Goal: Task Accomplishment & Management: Use online tool/utility

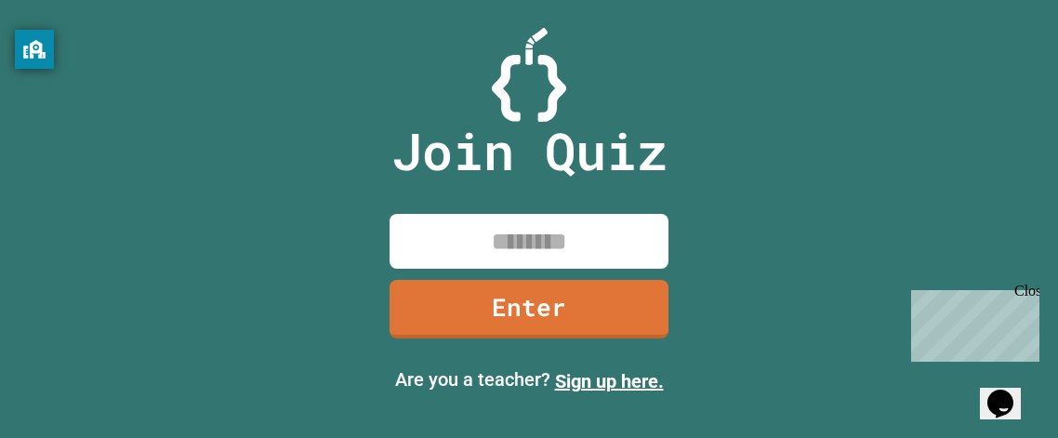
click at [510, 224] on input at bounding box center [529, 241] width 279 height 55
type input "********"
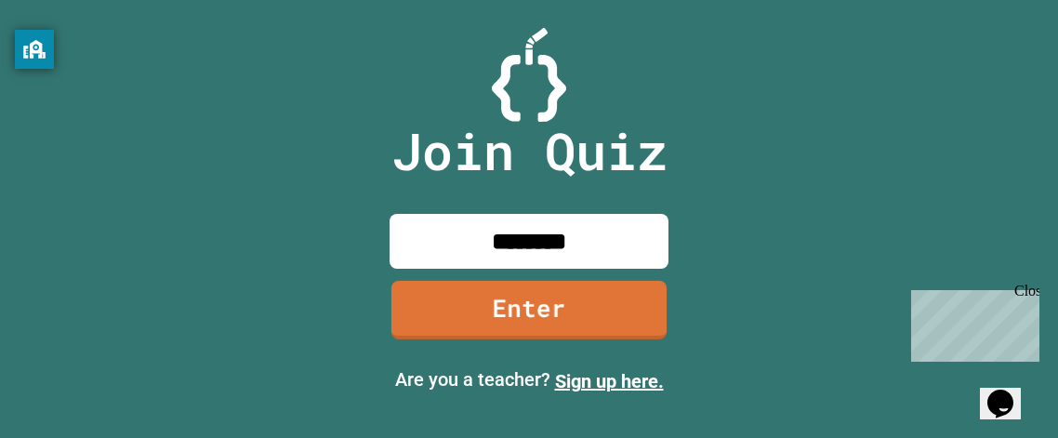
click at [561, 359] on div "Are you a teacher? Sign up here." at bounding box center [529, 381] width 1058 height 60
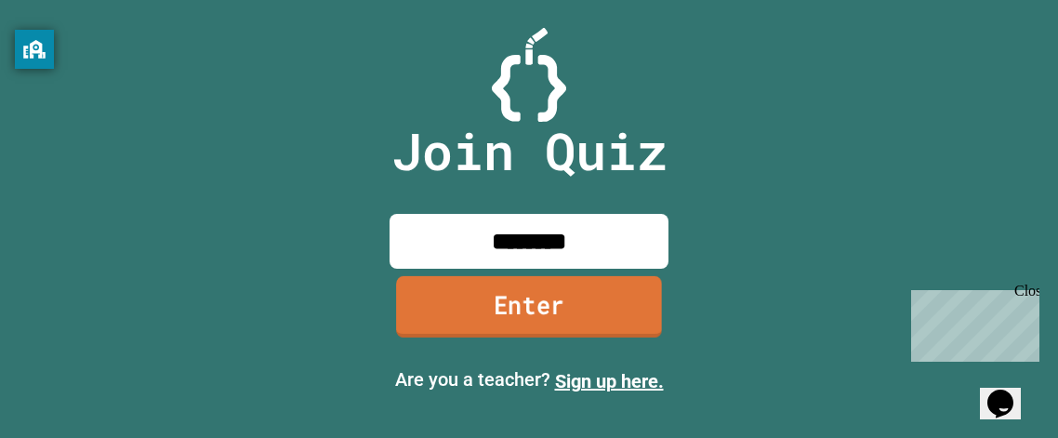
click at [546, 332] on link "Enter" at bounding box center [529, 306] width 266 height 61
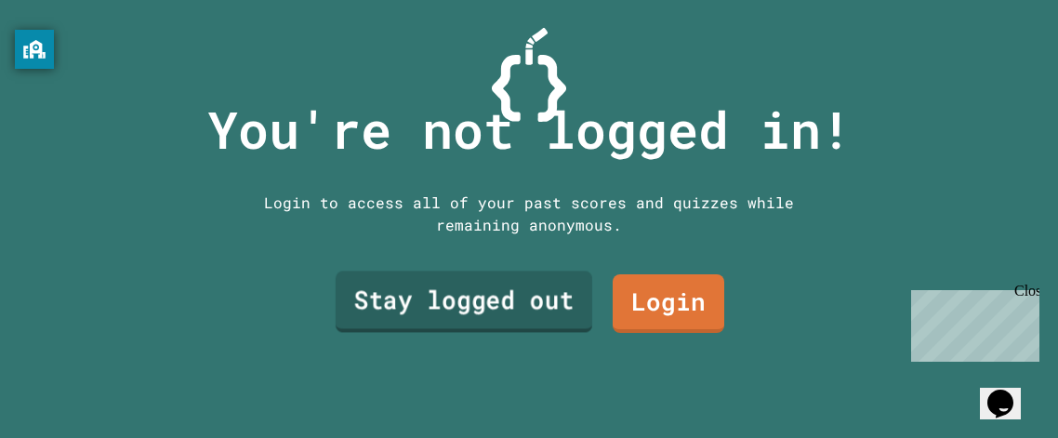
click at [543, 326] on link "Stay logged out" at bounding box center [464, 302] width 257 height 61
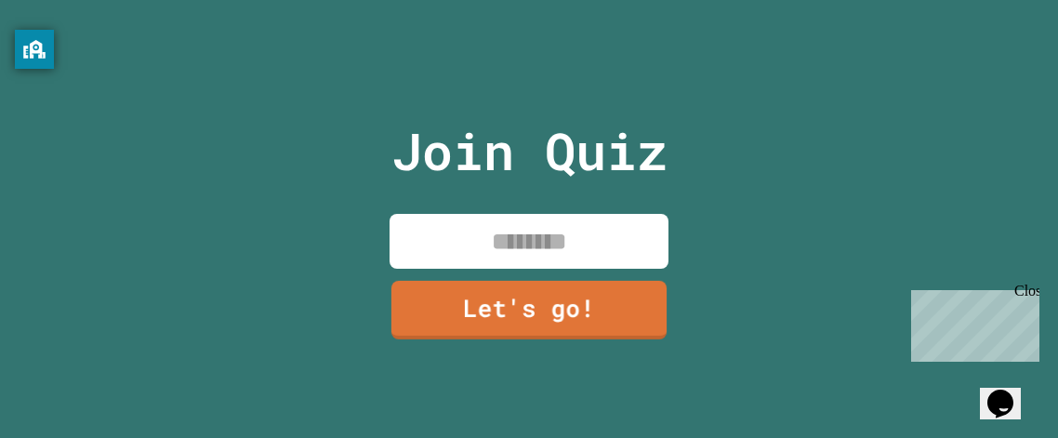
click at [527, 254] on input at bounding box center [529, 241] width 279 height 55
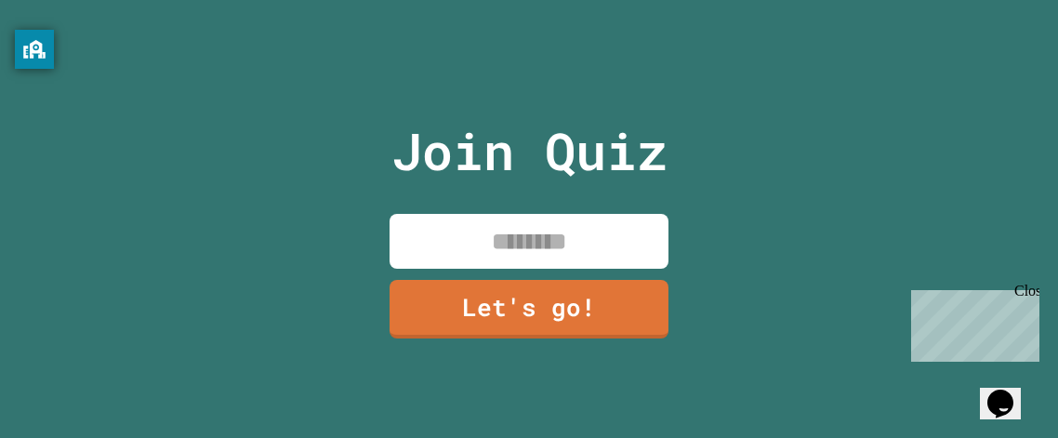
type input "*"
type input "****"
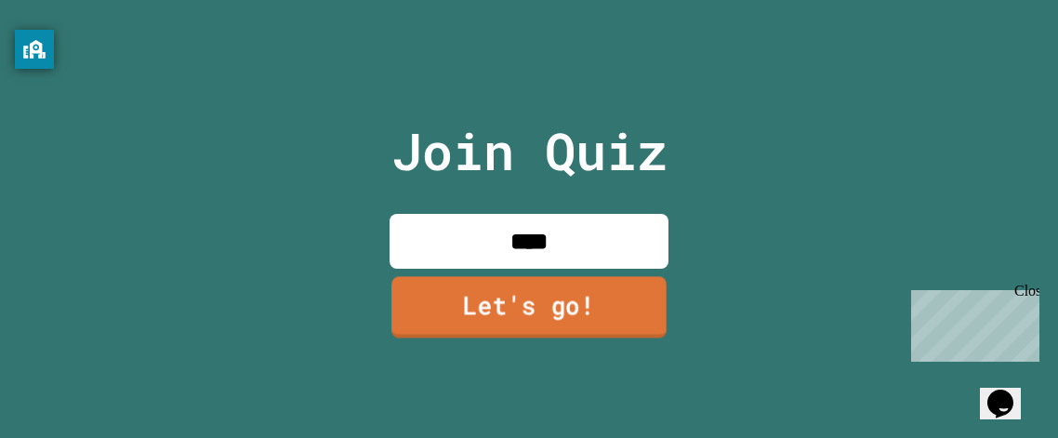
click at [554, 303] on link "Let's go!" at bounding box center [528, 306] width 275 height 61
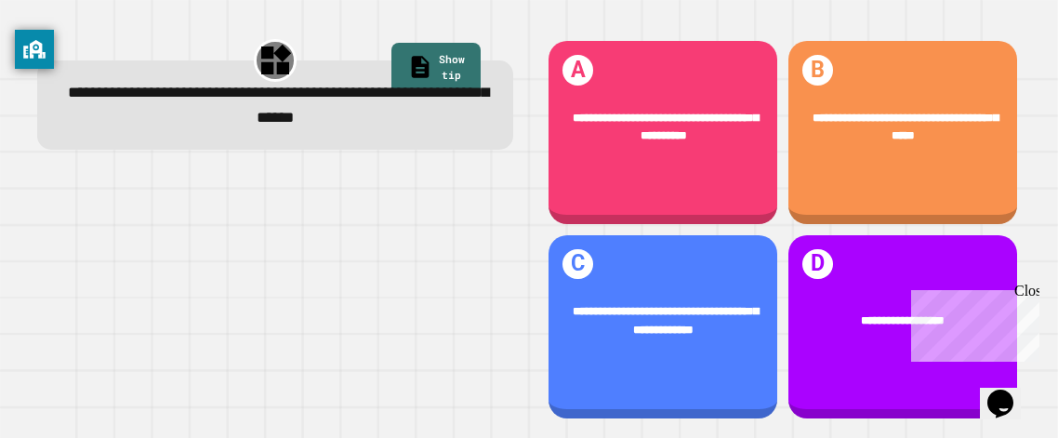
click at [968, 66] on div "**********" at bounding box center [902, 132] width 229 height 183
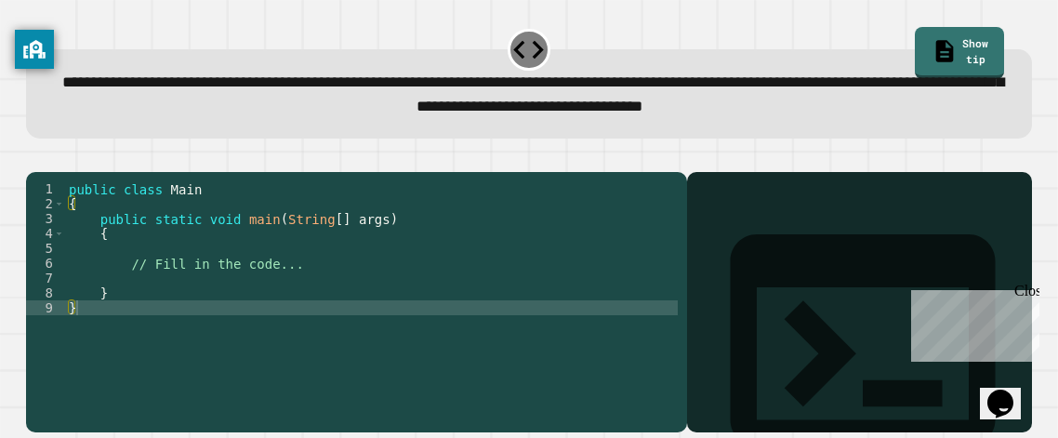
click at [1025, 297] on div "Close" at bounding box center [1025, 294] width 23 height 23
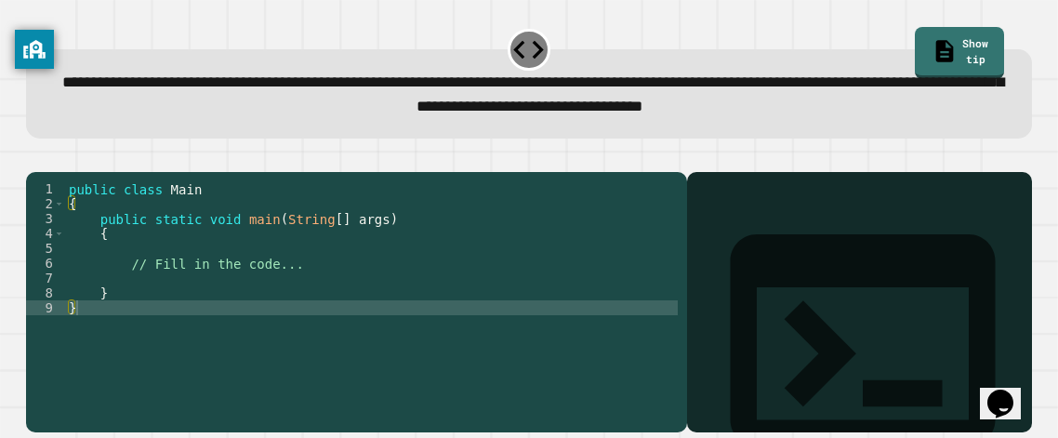
click at [383, 330] on div "public class Main { public static void main ( String [ ] args ) { // Fill in th…" at bounding box center [371, 292] width 613 height 223
click at [35, 156] on button "button" at bounding box center [35, 156] width 0 height 0
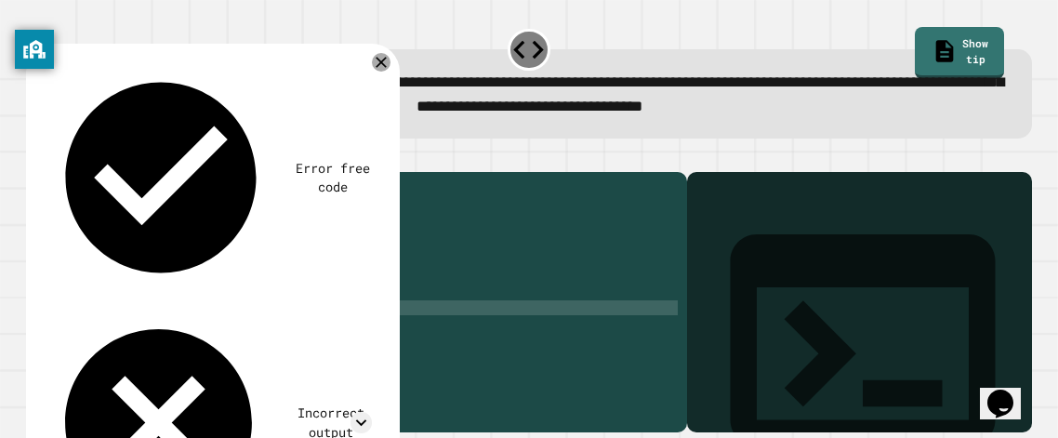
click at [35, 156] on button "button" at bounding box center [35, 156] width 0 height 0
click at [279, 285] on div "public class Main { public static void main ( String [ ] args ) { // Fill in th…" at bounding box center [371, 292] width 613 height 223
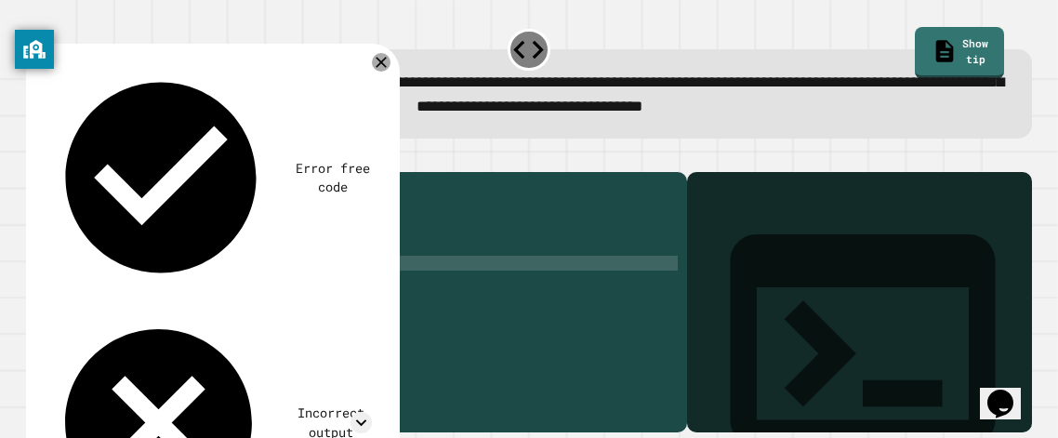
click at [299, 287] on div "public class Main { public static void main ( String [ ] args ) { // Fill in th…" at bounding box center [371, 292] width 613 height 223
click at [317, 290] on div "public class Main { public static void main ( String [ ] args ) { // Fill in th…" at bounding box center [371, 292] width 613 height 223
type textarea "**********"
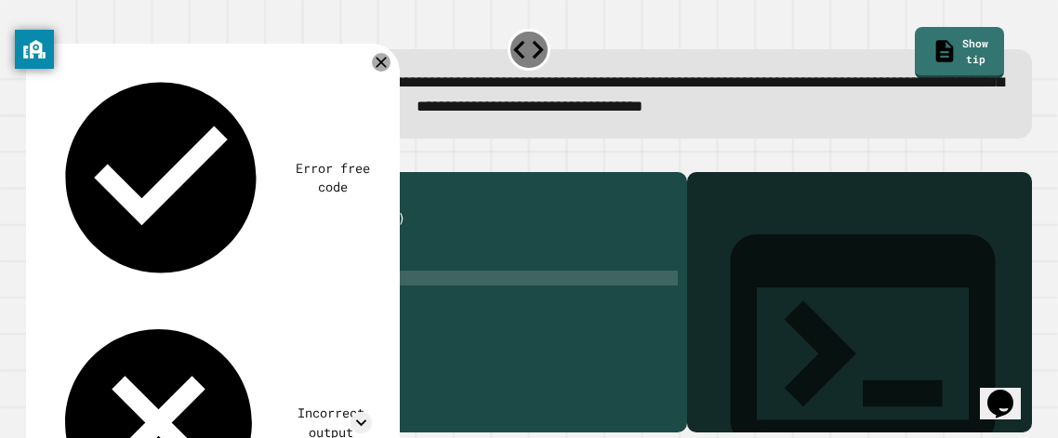
scroll to position [0, 0]
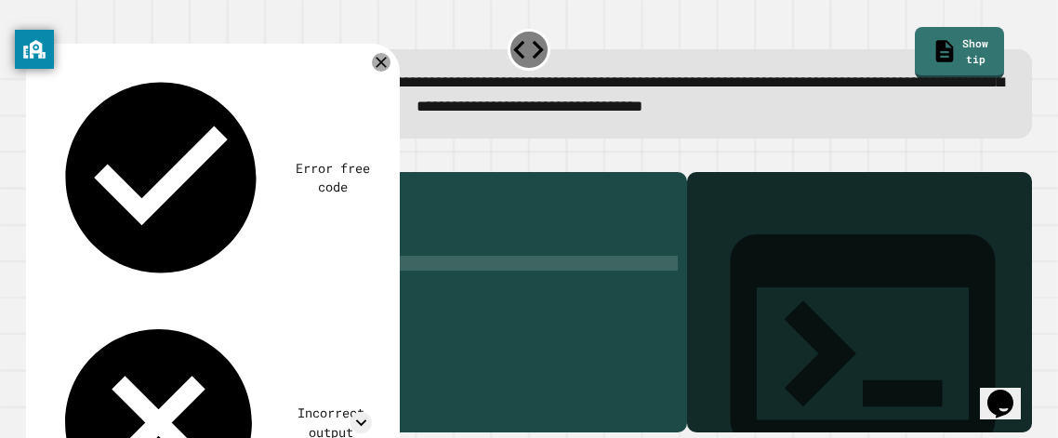
click at [35, 156] on button "button" at bounding box center [35, 156] width 0 height 0
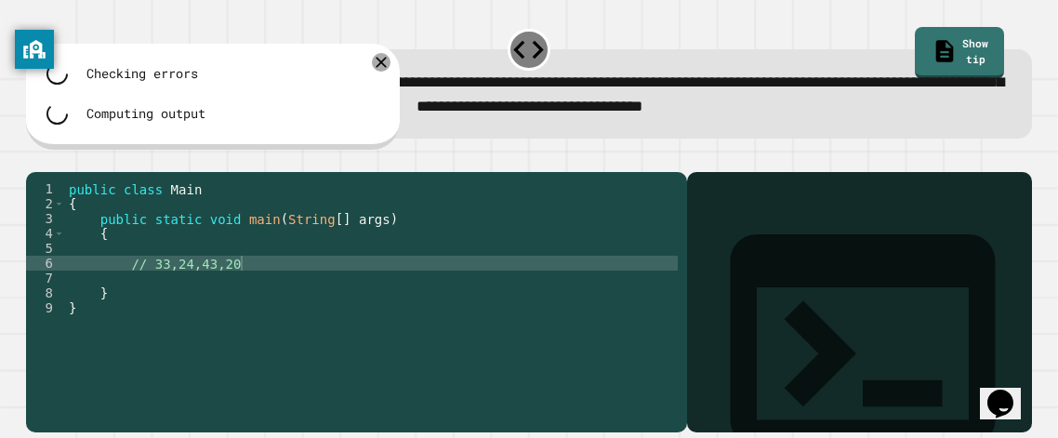
click at [54, 156] on icon "button" at bounding box center [54, 156] width 0 height 0
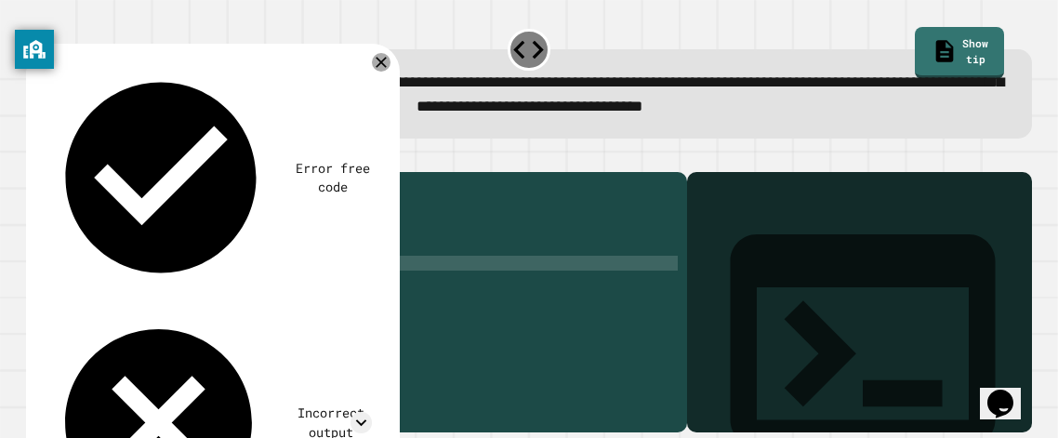
click at [99, 171] on div at bounding box center [528, 161] width 1005 height 22
click at [246, 296] on div "public class Main { public static void main ( String [ ] args ) { // 33,24,43,2…" at bounding box center [372, 292] width 614 height 223
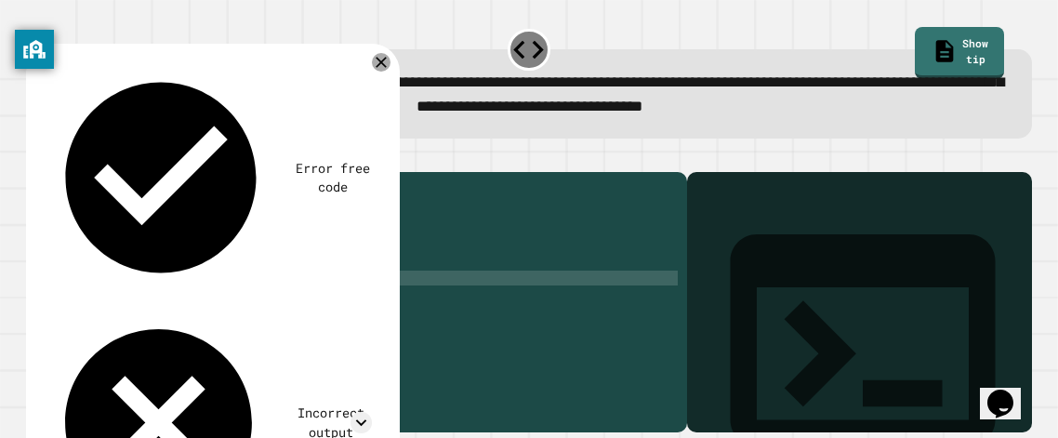
click at [247, 288] on div "public class Main { public static void main ( String [ ] args ) { // 33,24,43,2…" at bounding box center [372, 292] width 614 height 223
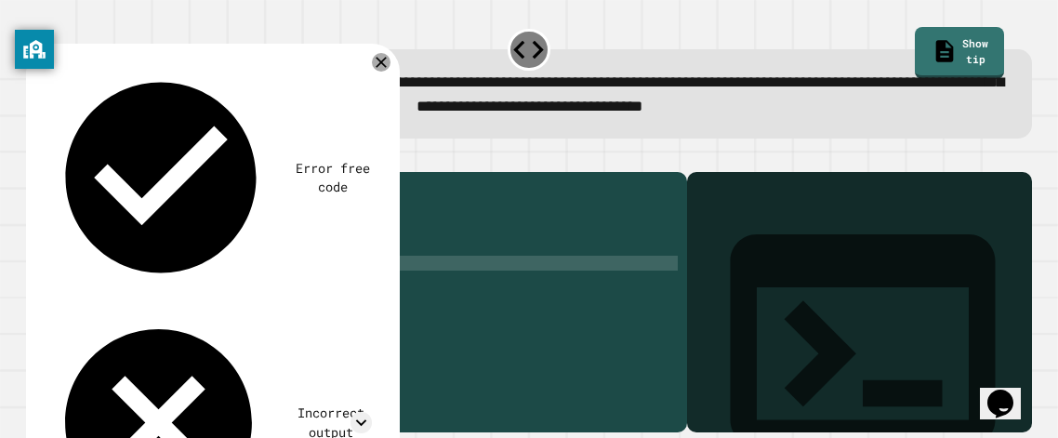
type textarea "**"
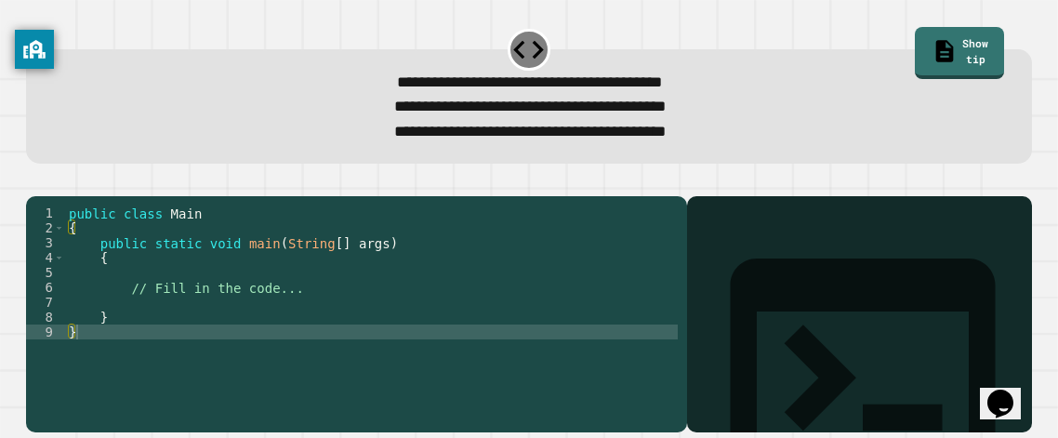
click at [246, 287] on div "public class Main { public static void main ( String [ ] args ) { // Fill in th…" at bounding box center [371, 316] width 613 height 223
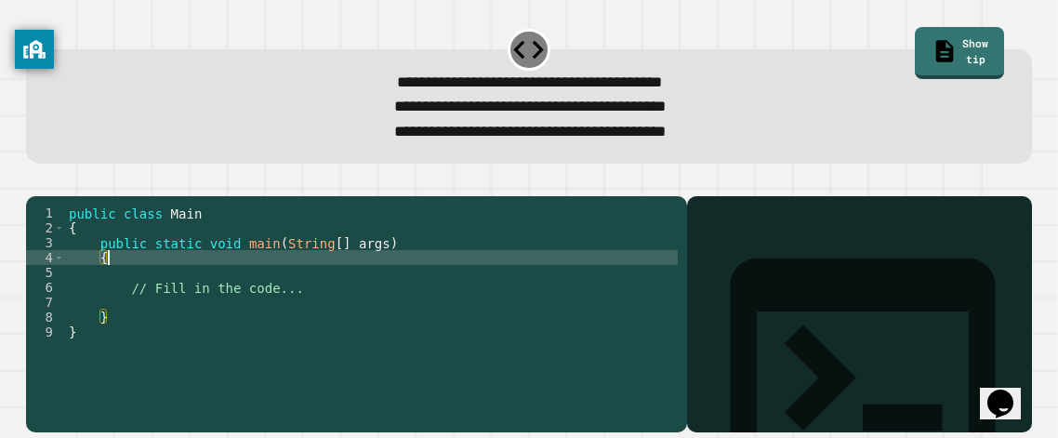
click at [315, 311] on div "public class Main { public static void main ( String [ ] args ) { // Fill in th…" at bounding box center [371, 316] width 613 height 223
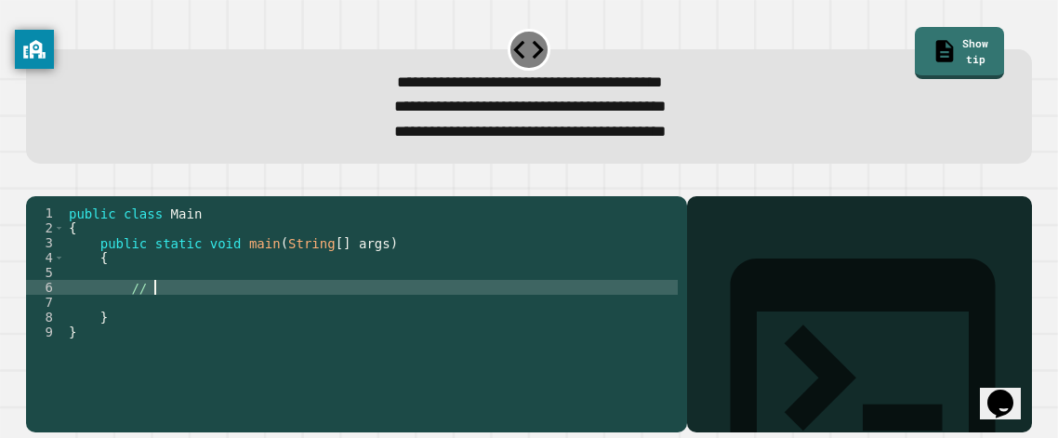
click at [299, 290] on div "public class Main { public static void main ( String [ ] args ) { // } }" at bounding box center [371, 316] width 613 height 223
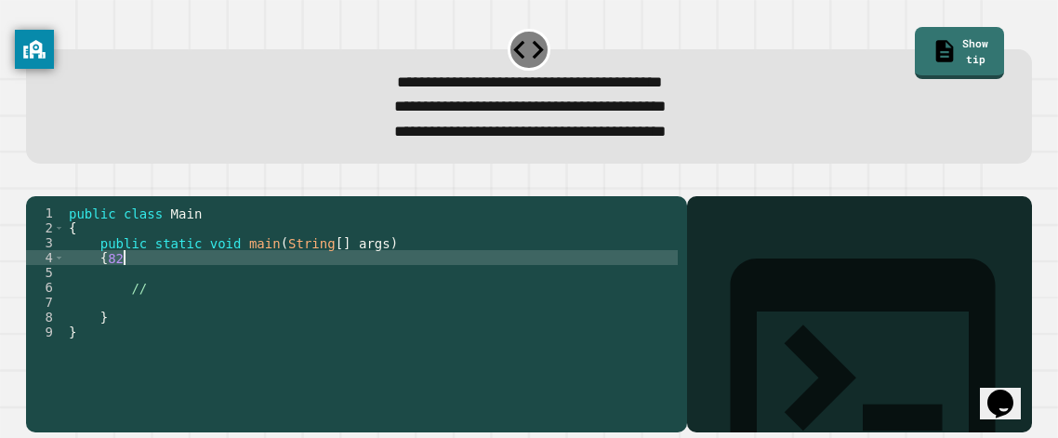
scroll to position [0, 2]
click at [256, 318] on div "public class Main { public static void main ( String [ ] args ) { // } }" at bounding box center [371, 316] width 613 height 223
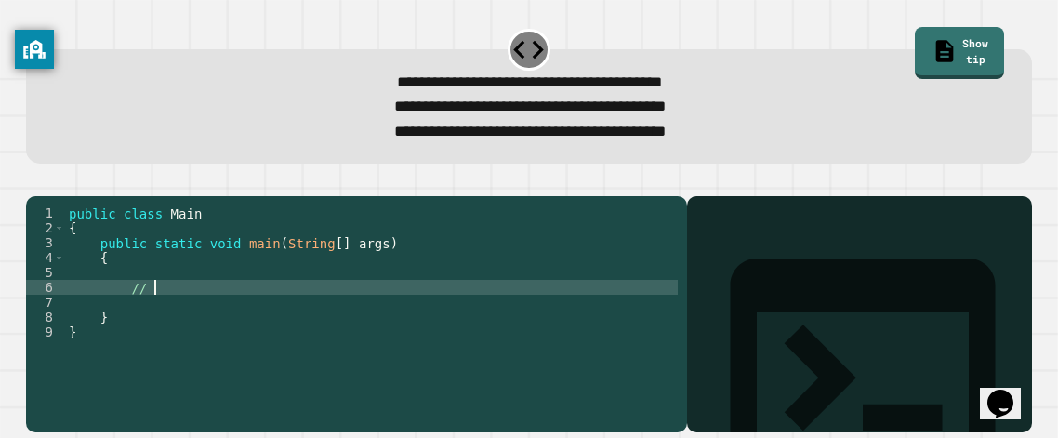
click at [281, 293] on div "public class Main { public static void main ( String [ ] args ) { // } }" at bounding box center [371, 316] width 613 height 223
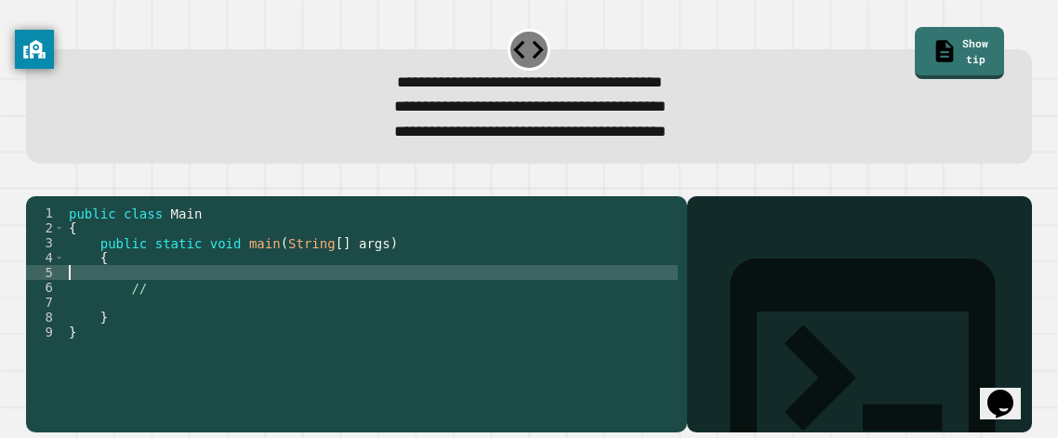
scroll to position [0, 0]
click at [277, 283] on div "public class Main { public static void main ( String [ ] args ) { // } }" at bounding box center [371, 316] width 613 height 223
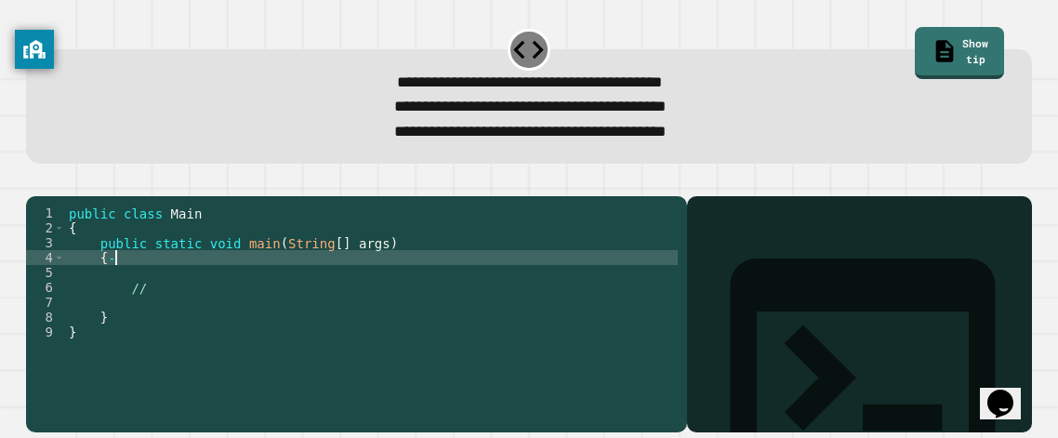
scroll to position [0, 2]
type textarea "*"
click at [16, 64] on div "privacy banner" at bounding box center [34, 49] width 39 height 39
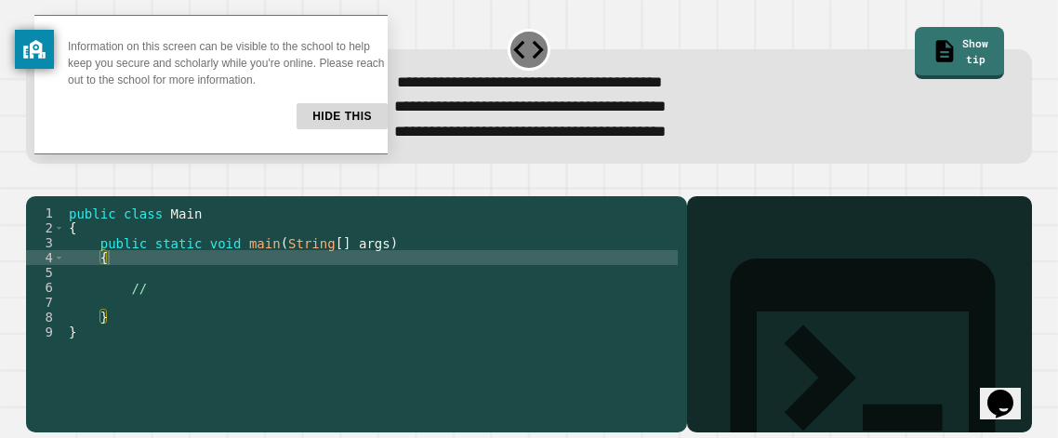
click at [301, 108] on button "Hide this" at bounding box center [342, 116] width 91 height 26
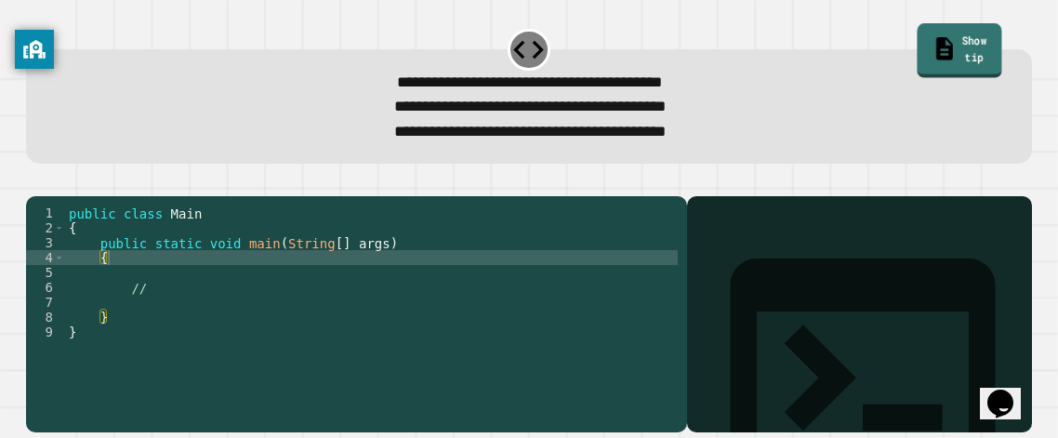
click at [934, 29] on link "Show tip" at bounding box center [960, 50] width 85 height 55
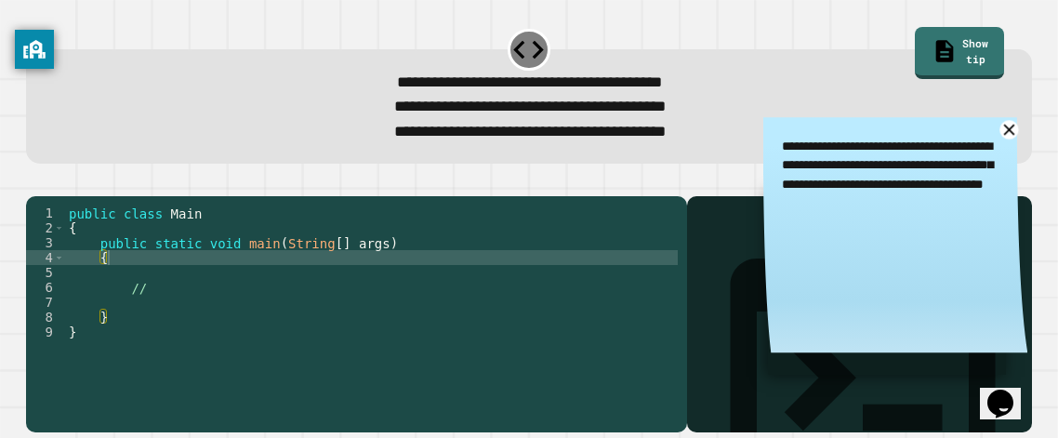
click at [1013, 130] on icon at bounding box center [1009, 130] width 19 height 19
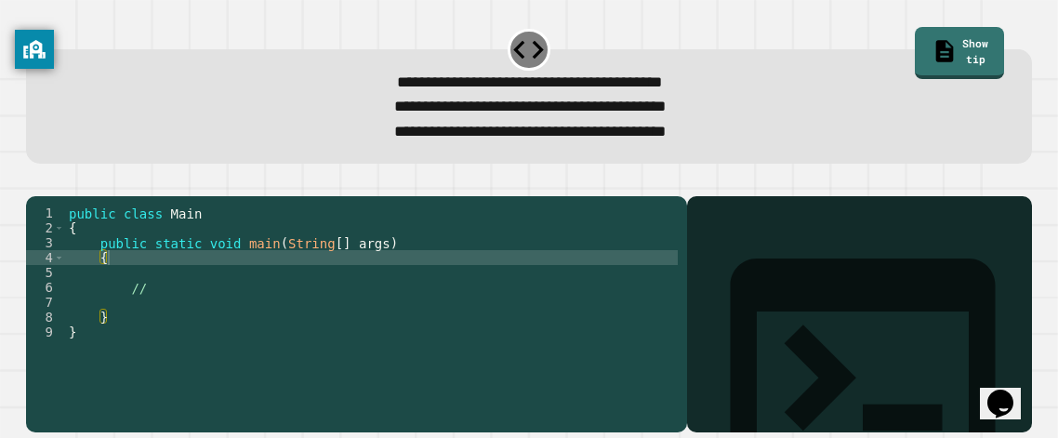
scroll to position [0, 0]
click at [731, 258] on icon at bounding box center [863, 364] width 265 height 212
click at [1015, 389] on div "Opens Chat This icon Opens the chat window." at bounding box center [1001, 404] width 30 height 30
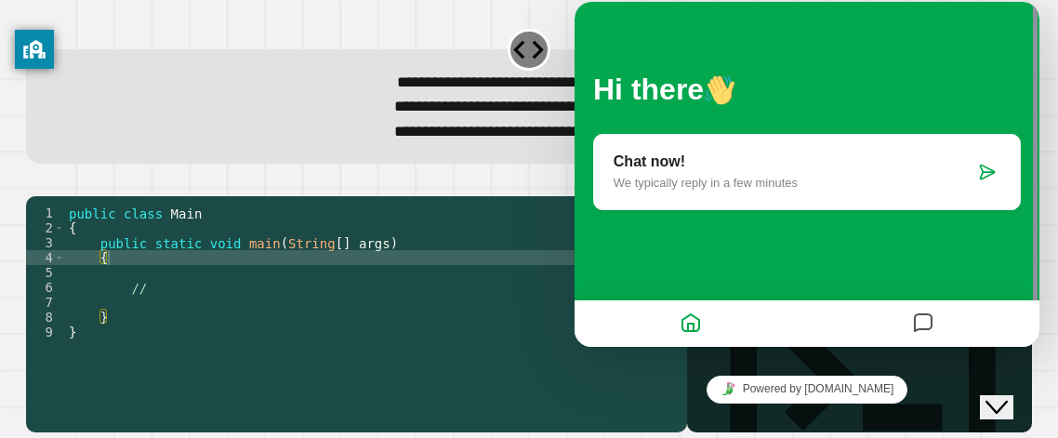
click at [1008, 396] on div "Close Chat This icon closes the chat window." at bounding box center [997, 407] width 22 height 22
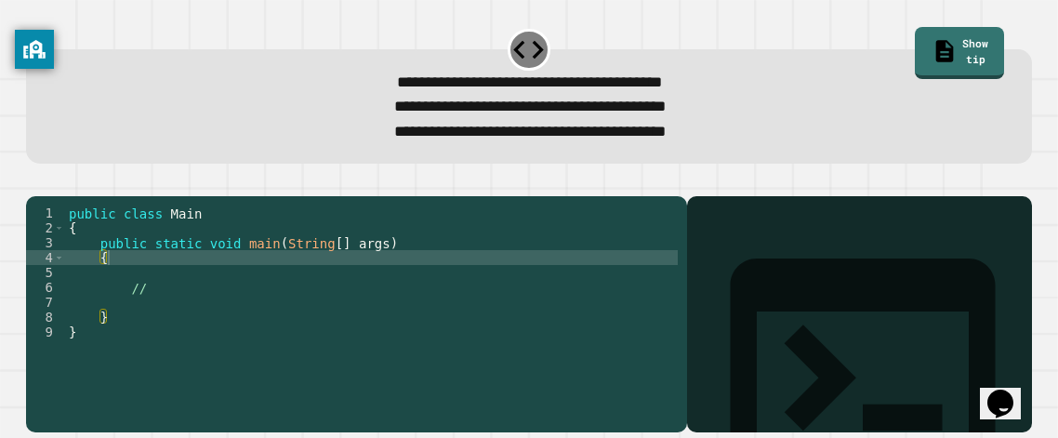
click at [1015, 389] on div "Opens Chat This icon Opens the chat window." at bounding box center [1001, 404] width 30 height 30
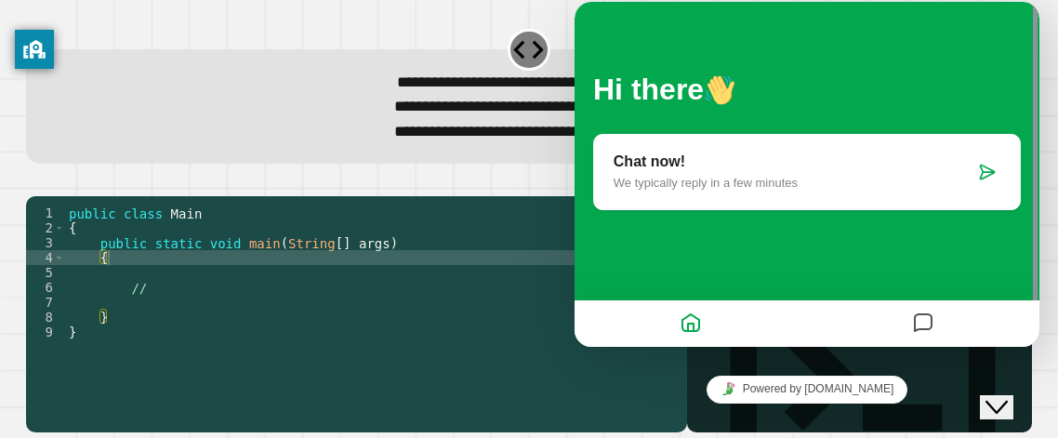
click at [1008, 396] on div "Close Chat This icon closes the chat window." at bounding box center [997, 407] width 22 height 22
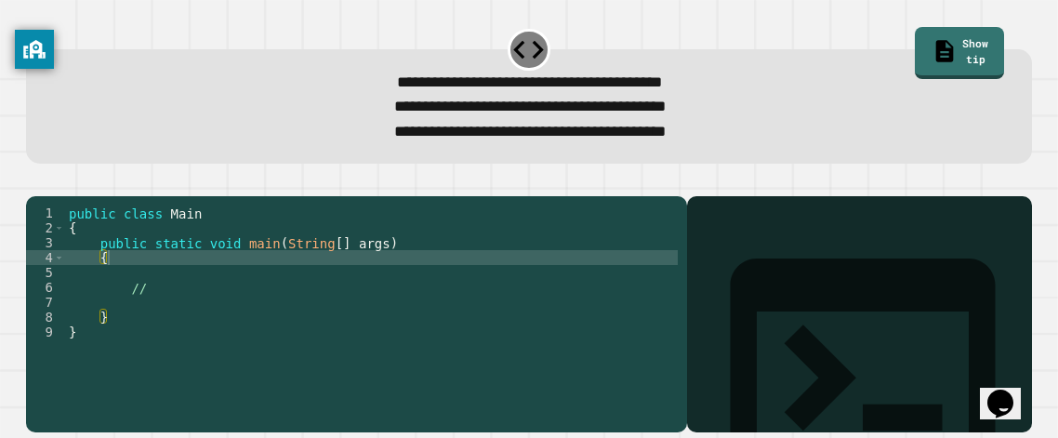
click at [104, 181] on icon "button" at bounding box center [104, 181] width 0 height 0
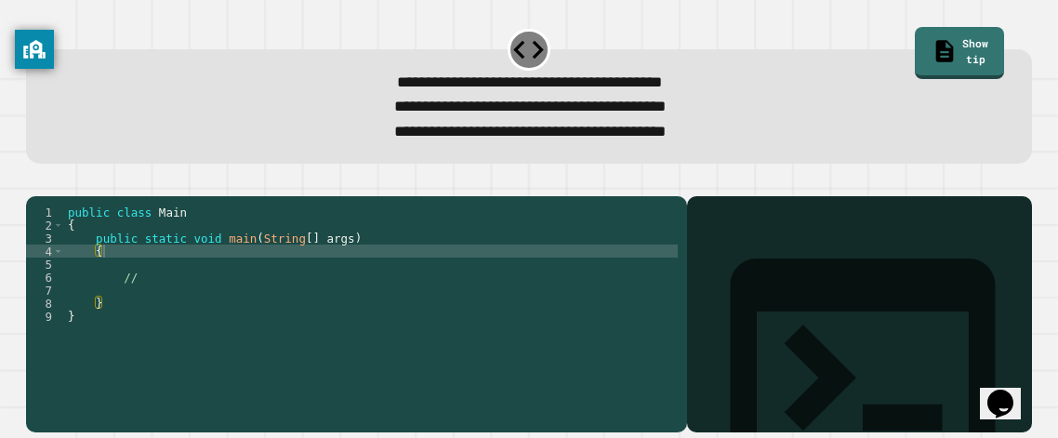
click at [104, 181] on icon "button" at bounding box center [104, 181] width 0 height 0
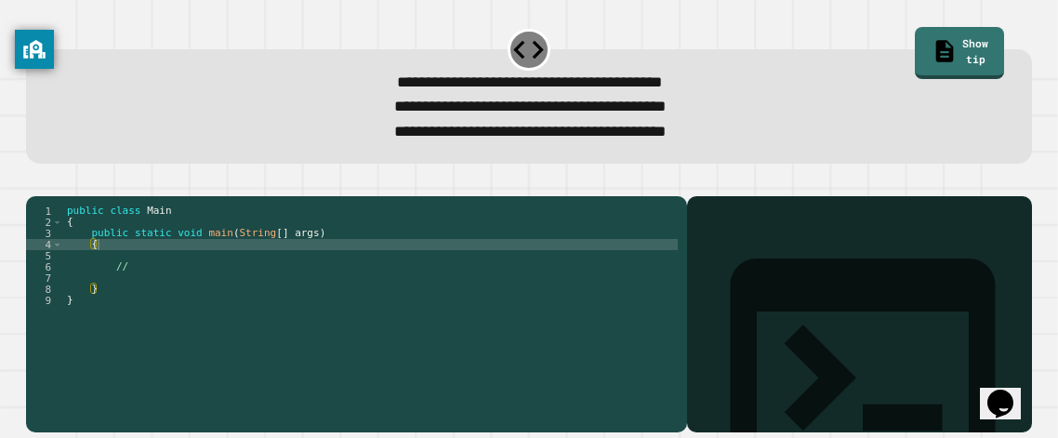
click at [104, 181] on icon "button" at bounding box center [104, 181] width 0 height 0
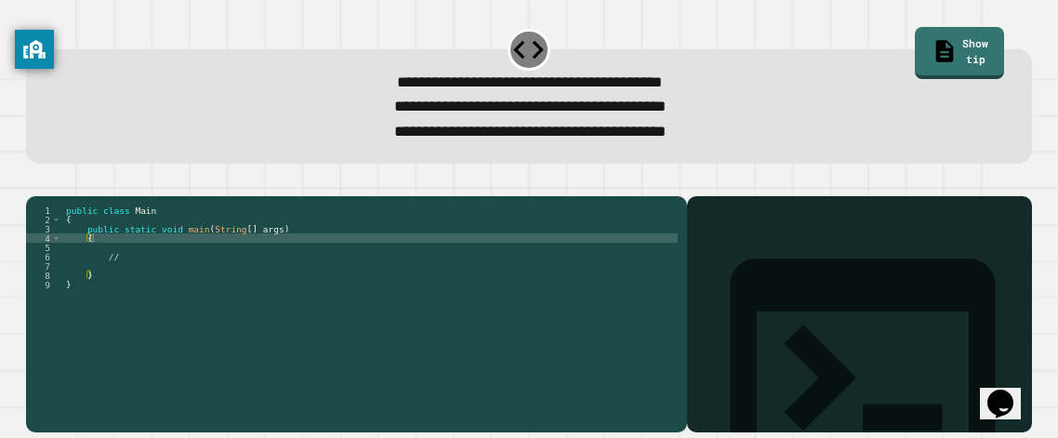
click at [100, 181] on icon "button" at bounding box center [100, 181] width 0 height 0
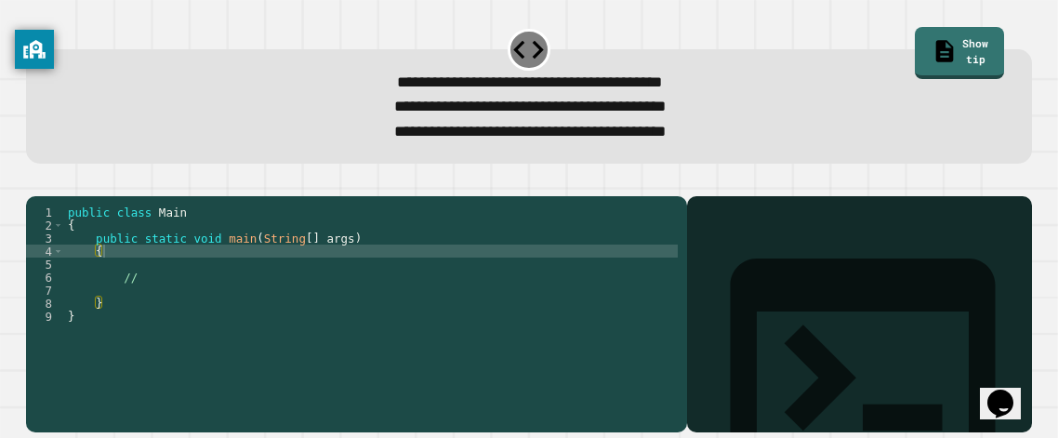
click at [100, 181] on icon "button" at bounding box center [100, 181] width 0 height 0
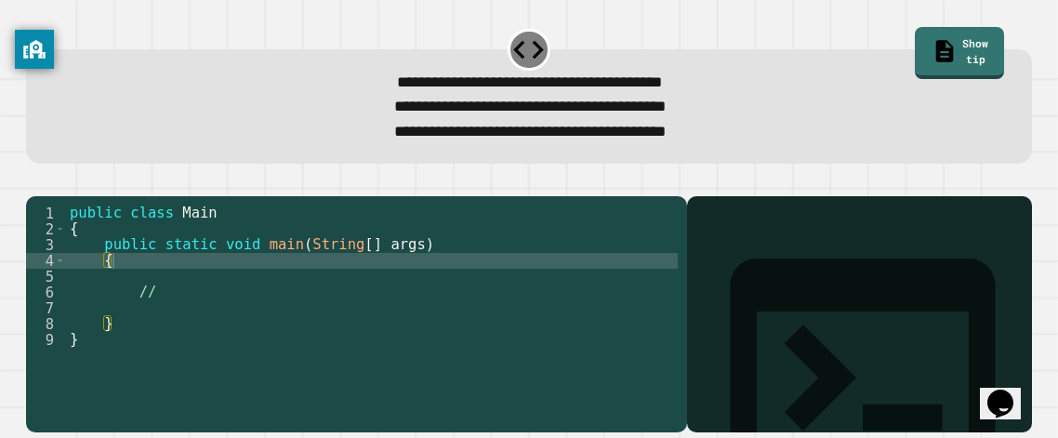
click at [100, 181] on icon "button" at bounding box center [100, 181] width 0 height 0
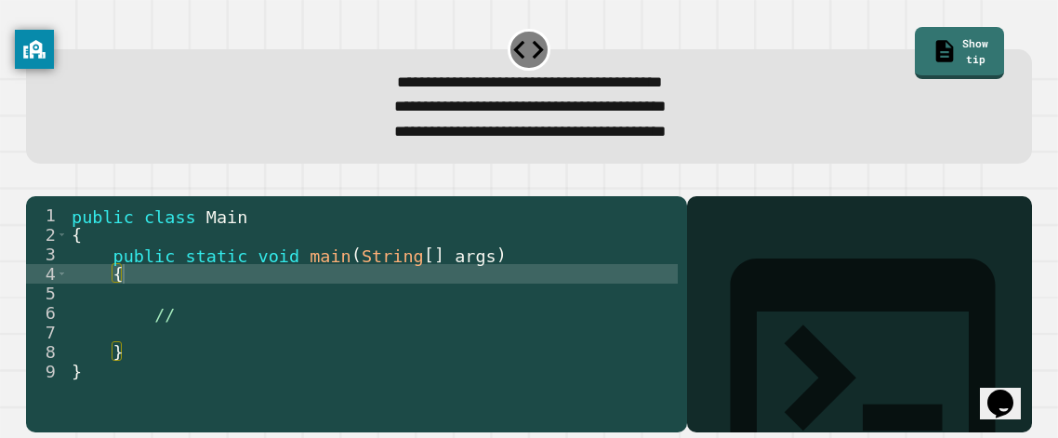
click at [100, 181] on icon "button" at bounding box center [100, 181] width 0 height 0
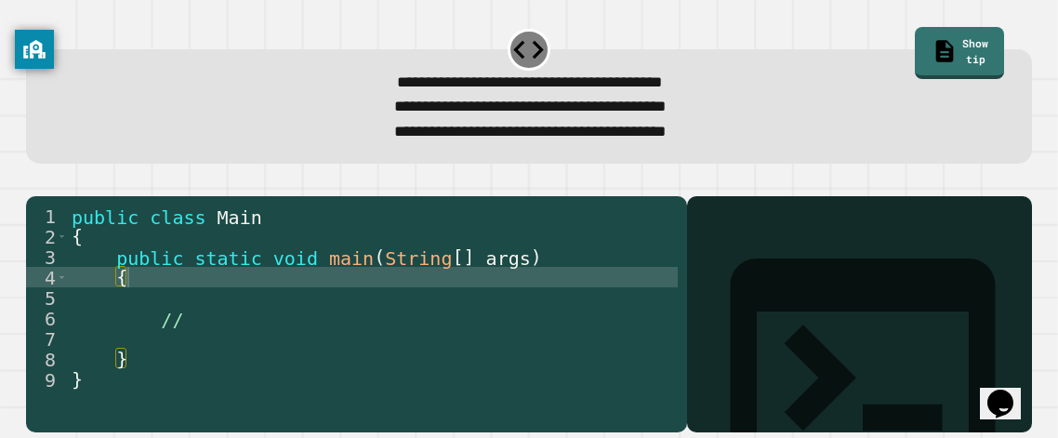
click at [104, 181] on icon "button" at bounding box center [104, 181] width 0 height 0
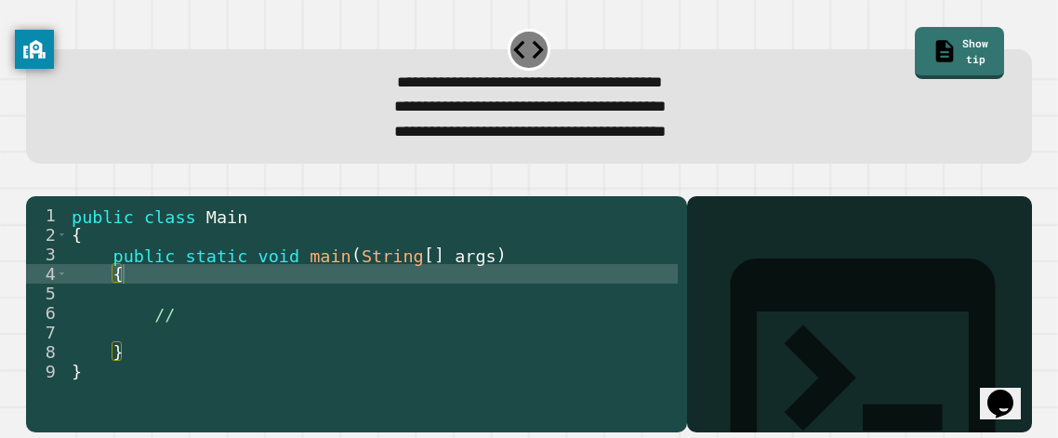
click at [104, 181] on icon "button" at bounding box center [104, 181] width 0 height 0
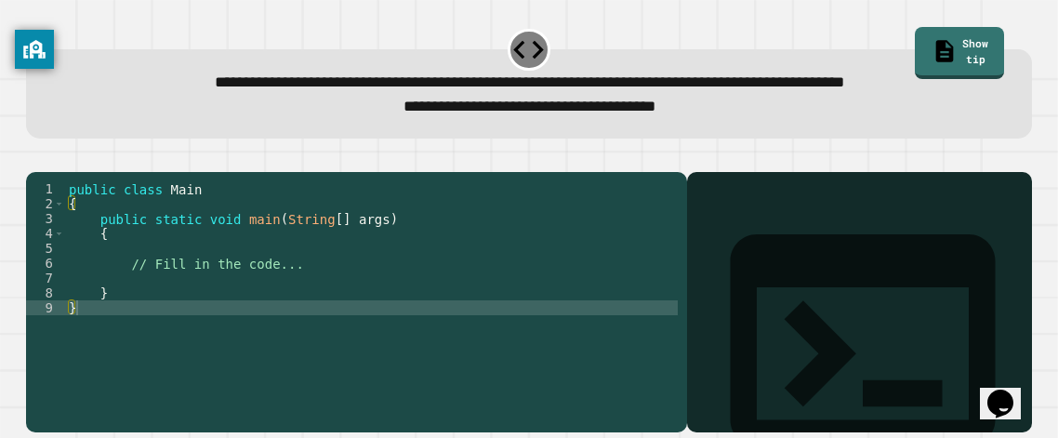
click at [597, 342] on div "public class Main { public static void main ( String [ ] args ) { // Fill in th…" at bounding box center [371, 292] width 613 height 223
click at [931, 32] on link "Show tip" at bounding box center [960, 50] width 87 height 55
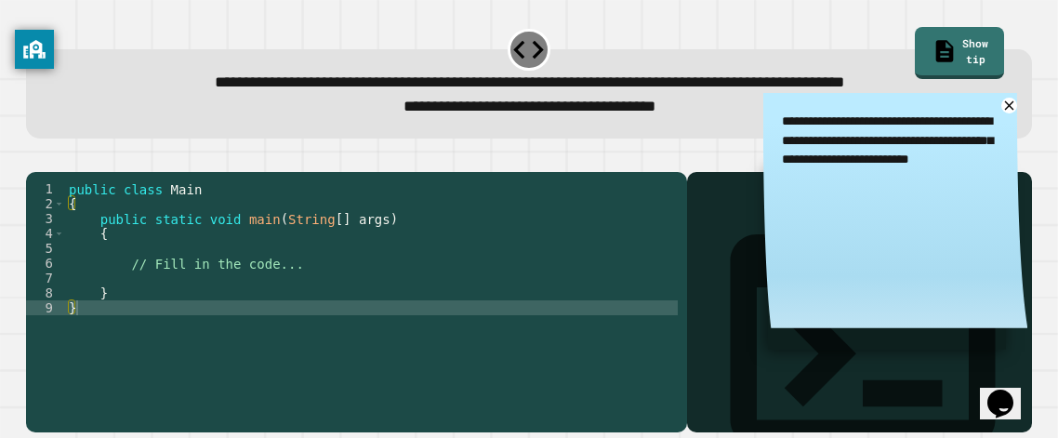
click at [336, 298] on div "public class Main { public static void main ( String [ ] args ) { // Fill in th…" at bounding box center [371, 292] width 613 height 223
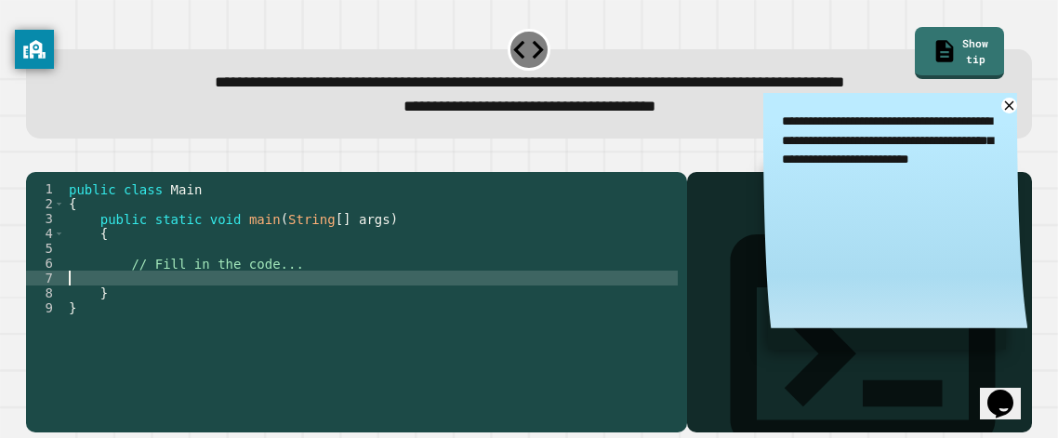
click at [339, 288] on div "public class Main { public static void main ( String [ ] args ) { // Fill in th…" at bounding box center [371, 292] width 613 height 223
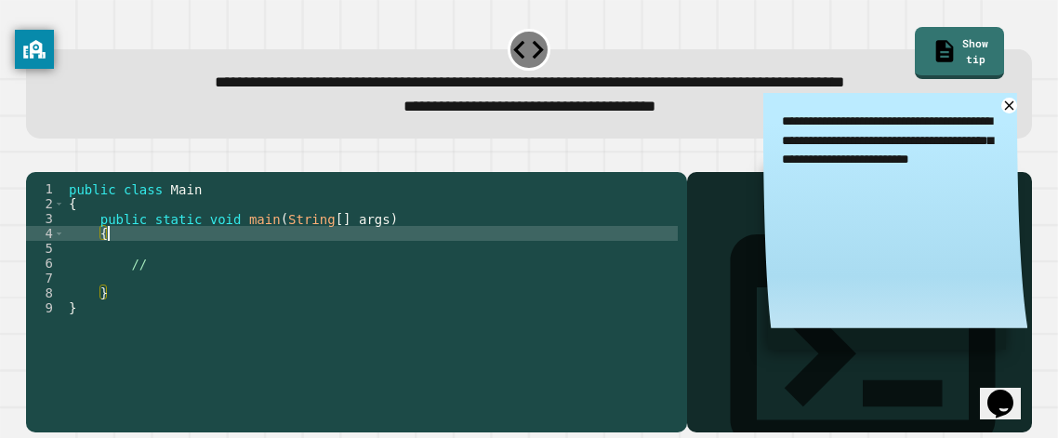
click at [132, 255] on div "public class Main { public static void main ( String [ ] args ) { // } }" at bounding box center [371, 292] width 613 height 223
click at [114, 258] on div "public class Main { public static void main ( String [ ] args ) { 8.4 , // } }" at bounding box center [371, 292] width 613 height 223
click at [194, 265] on div "public class Main { public static void main ( String [ ] args ) { -8.4 , // } }" at bounding box center [371, 292] width 613 height 223
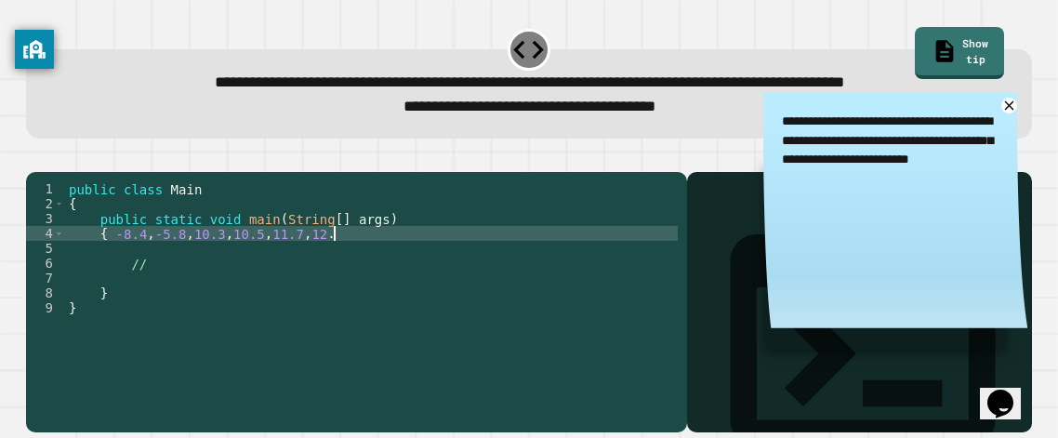
type textarea "**********"
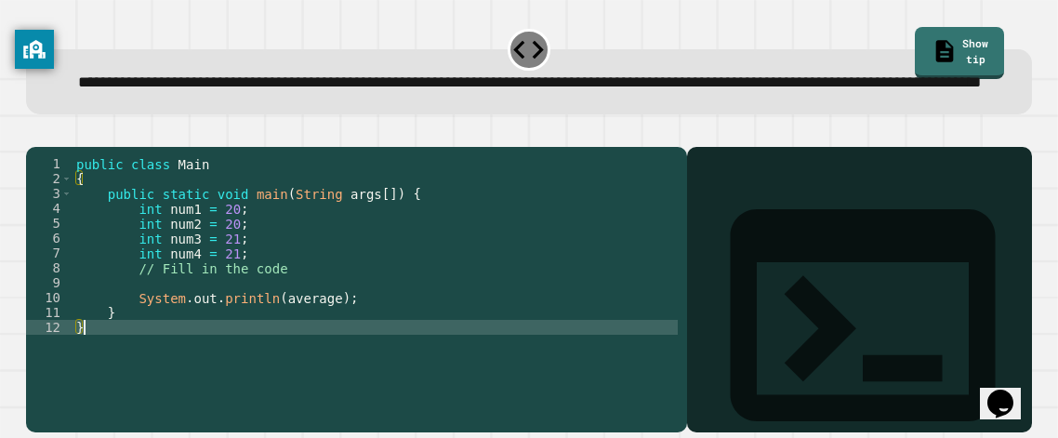
click at [220, 379] on div "public class Main { public static void main ( String args [ ]) { int num1 = 20 …" at bounding box center [375, 267] width 605 height 223
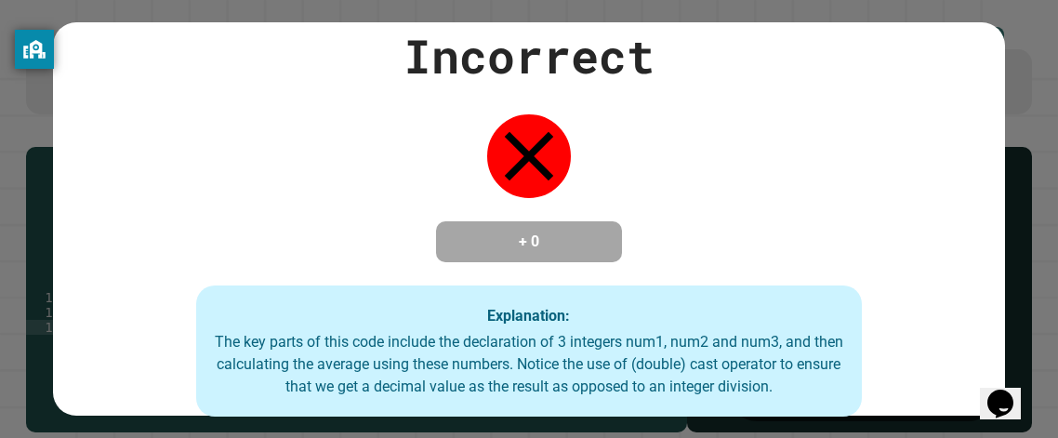
drag, startPoint x: 215, startPoint y: 359, endPoint x: 232, endPoint y: 356, distance: 17.0
click at [232, 356] on div "The key parts of this code include the declaration of 3 integers num1, num2 and…" at bounding box center [529, 364] width 629 height 67
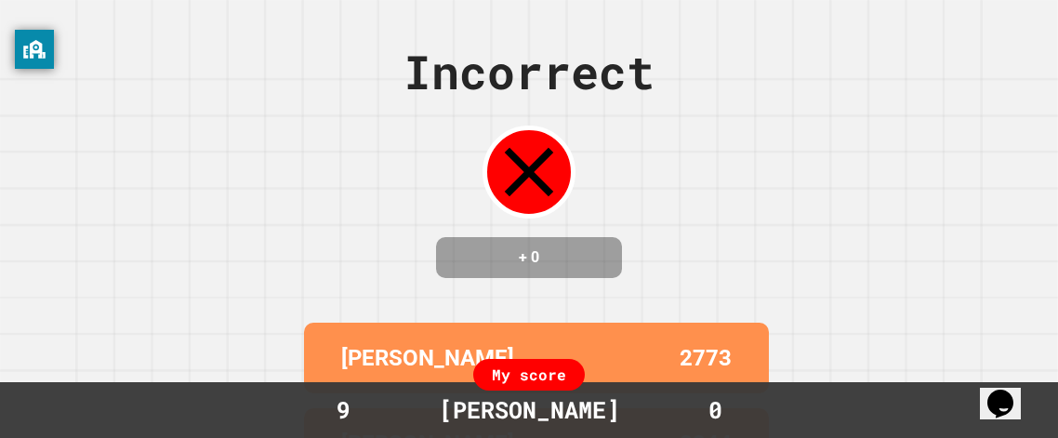
click at [231, 356] on div "Incorrect + 0 [PERSON_NAME] 2773 [PERSON_NAME] 2344 [PERSON_NAME] 1981 [PERSON_…" at bounding box center [529, 219] width 1058 height 438
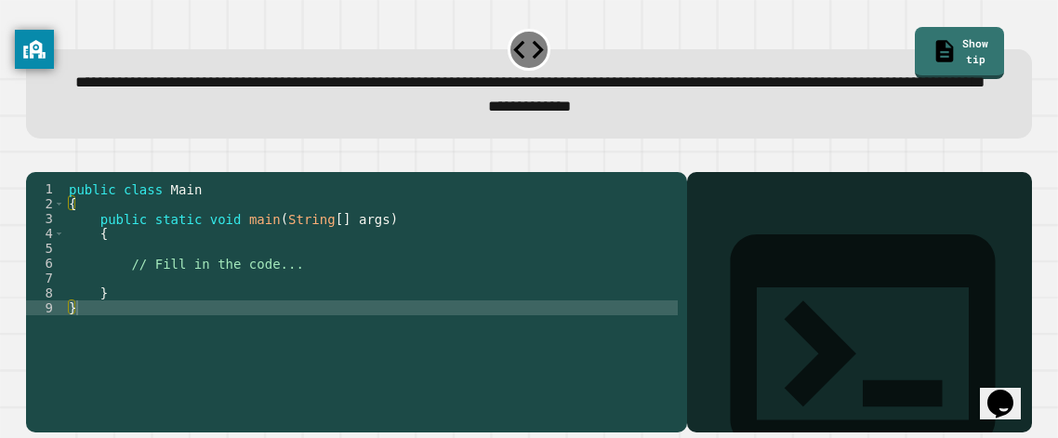
scroll to position [21, 0]
click at [303, 289] on div "public class Main { public static void main ( String [ ] args ) { // Fill in th…" at bounding box center [371, 292] width 613 height 223
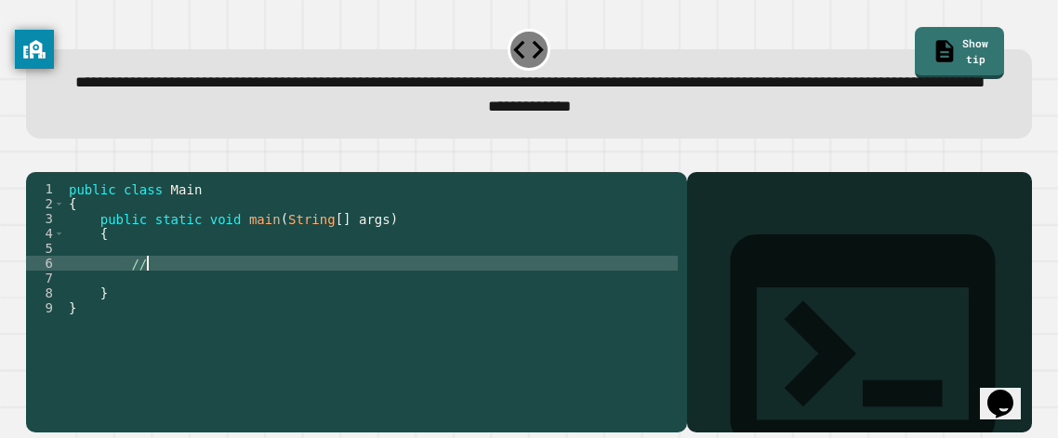
click at [302, 288] on div "public class Main { public static void main ( String [ ] args ) { // } }" at bounding box center [371, 292] width 613 height 223
click at [302, 288] on div "public class Main { public static void main ( String [ ] args ) { // } }" at bounding box center [371, 277] width 613 height 193
click at [309, 275] on div "public class Main { public static void main ( String [ ] args ) { // } }" at bounding box center [371, 292] width 613 height 223
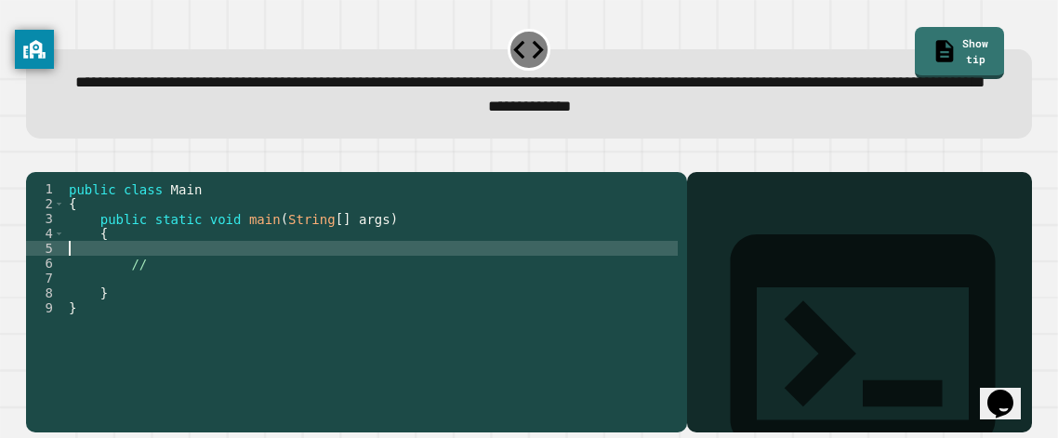
click at [312, 261] on div "public class Main { public static void main ( String [ ] args ) { // } }" at bounding box center [371, 292] width 613 height 223
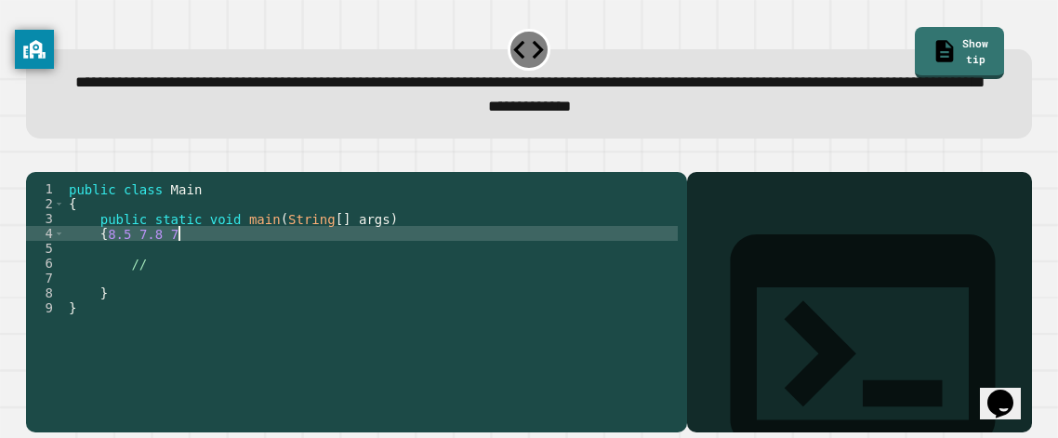
scroll to position [0, 7]
type textarea "**********"
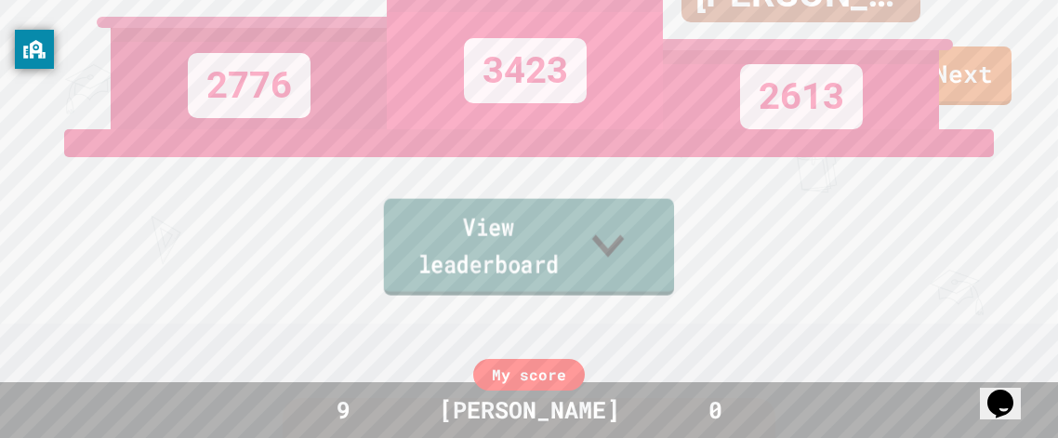
click at [610, 285] on link "View leaderboard" at bounding box center [529, 247] width 290 height 97
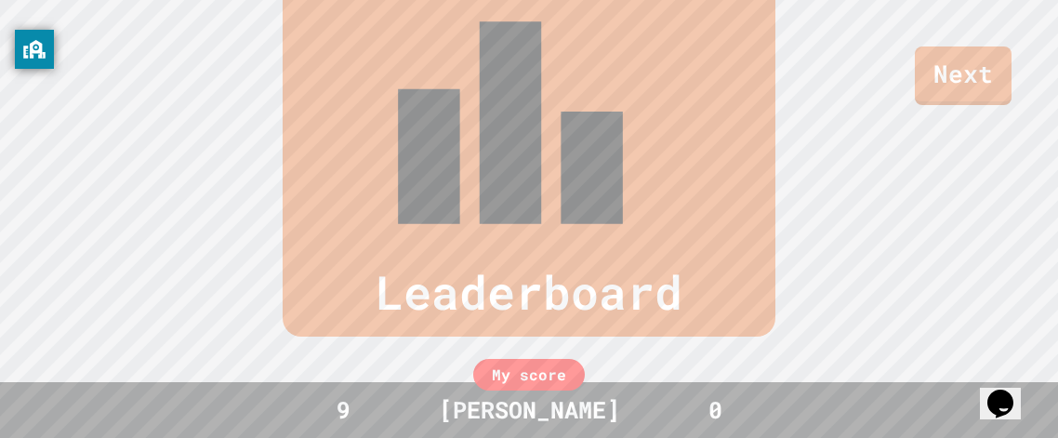
scroll to position [766, 0]
